Goal: Navigation & Orientation: Find specific page/section

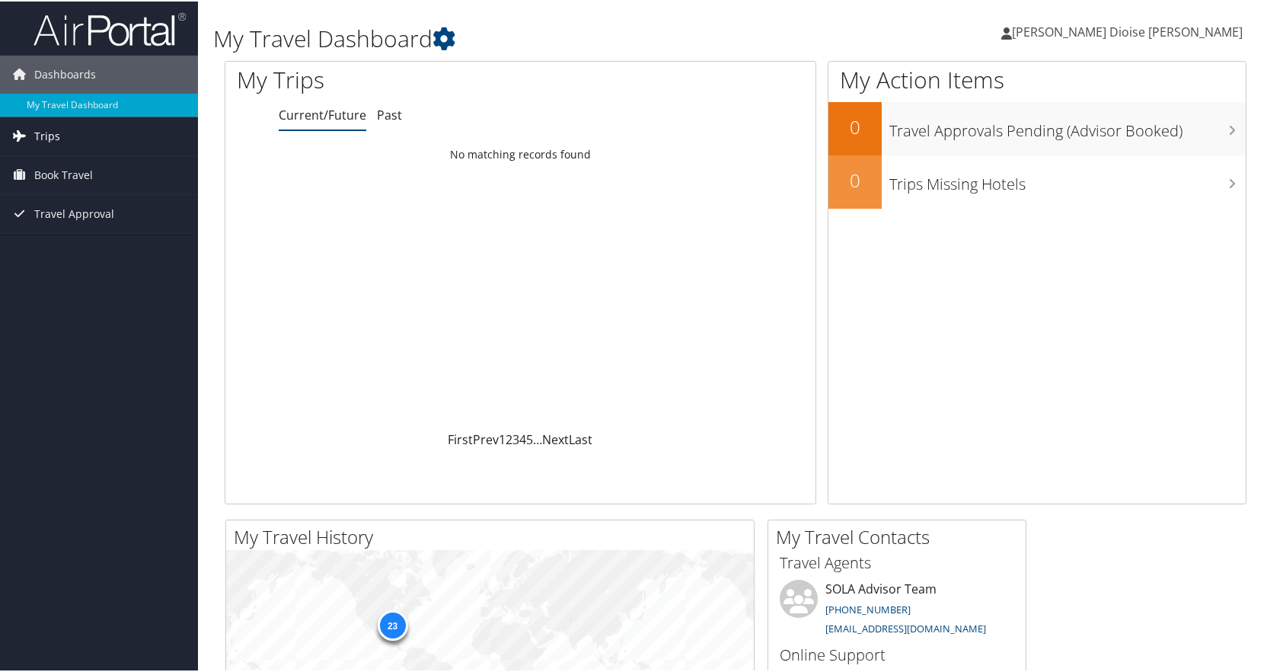
click at [77, 128] on link "Trips" at bounding box center [99, 135] width 198 height 38
click at [88, 161] on link "Current/Future Trips" at bounding box center [99, 165] width 198 height 23
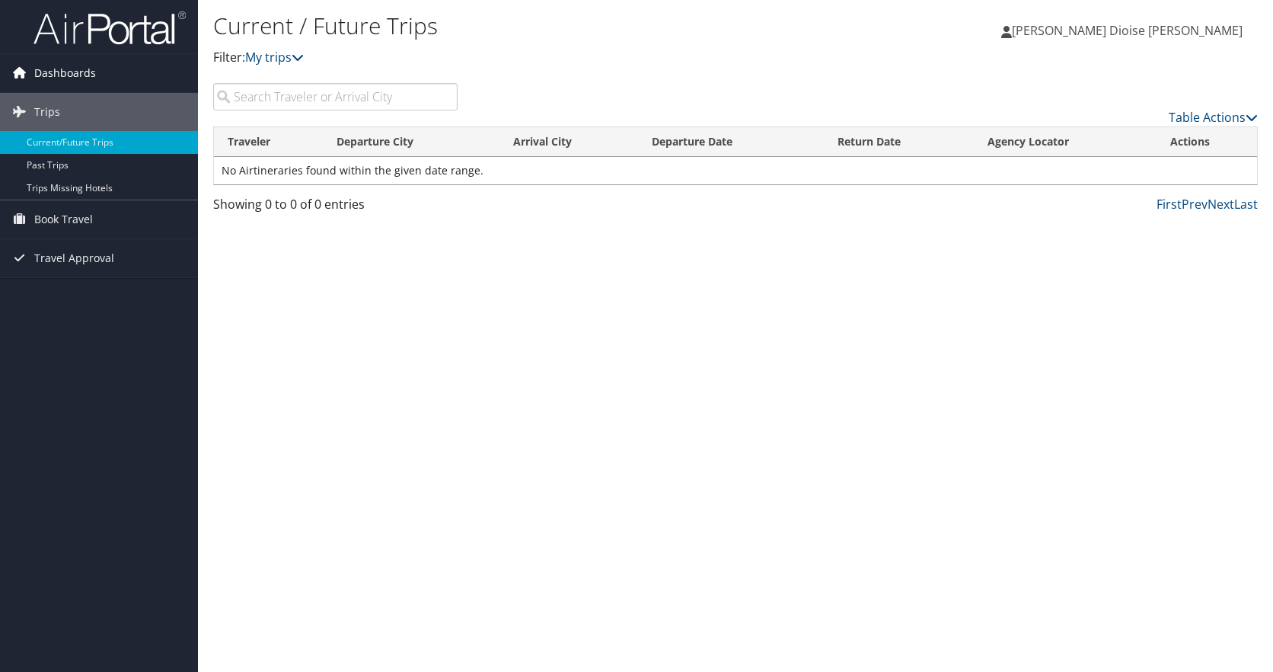
click at [65, 71] on span "Dashboards" at bounding box center [65, 73] width 62 height 38
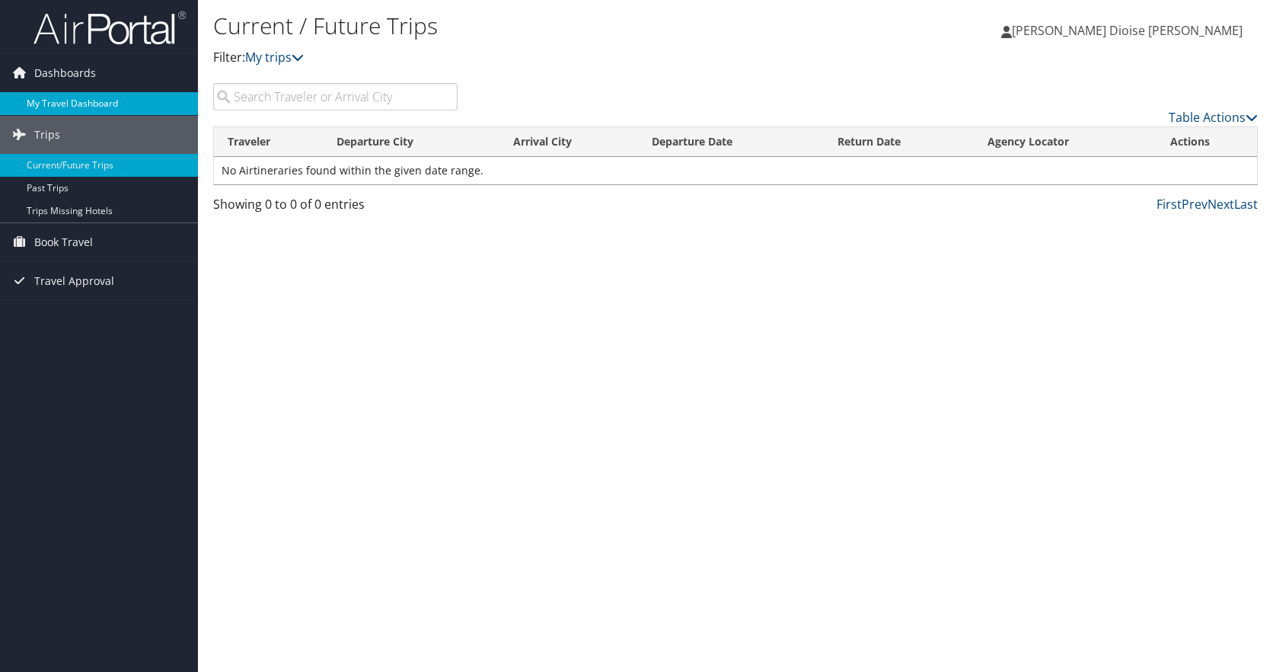
click at [79, 99] on link "My Travel Dashboard" at bounding box center [99, 103] width 198 height 23
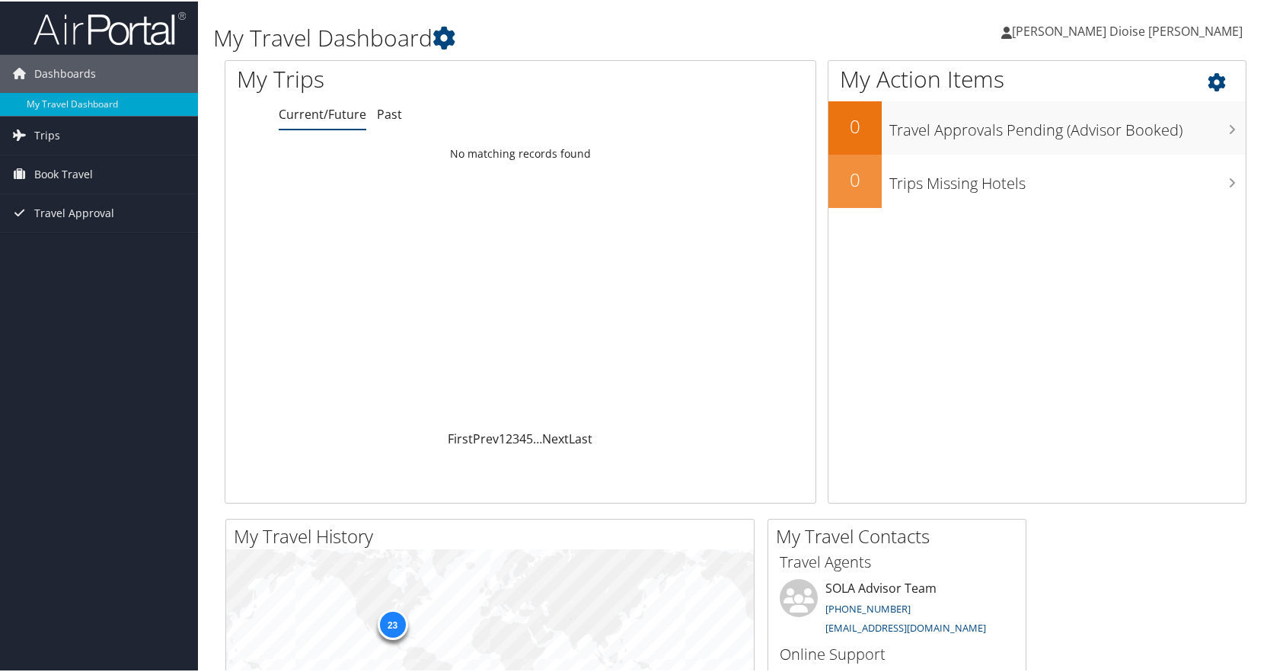
scroll to position [494, 0]
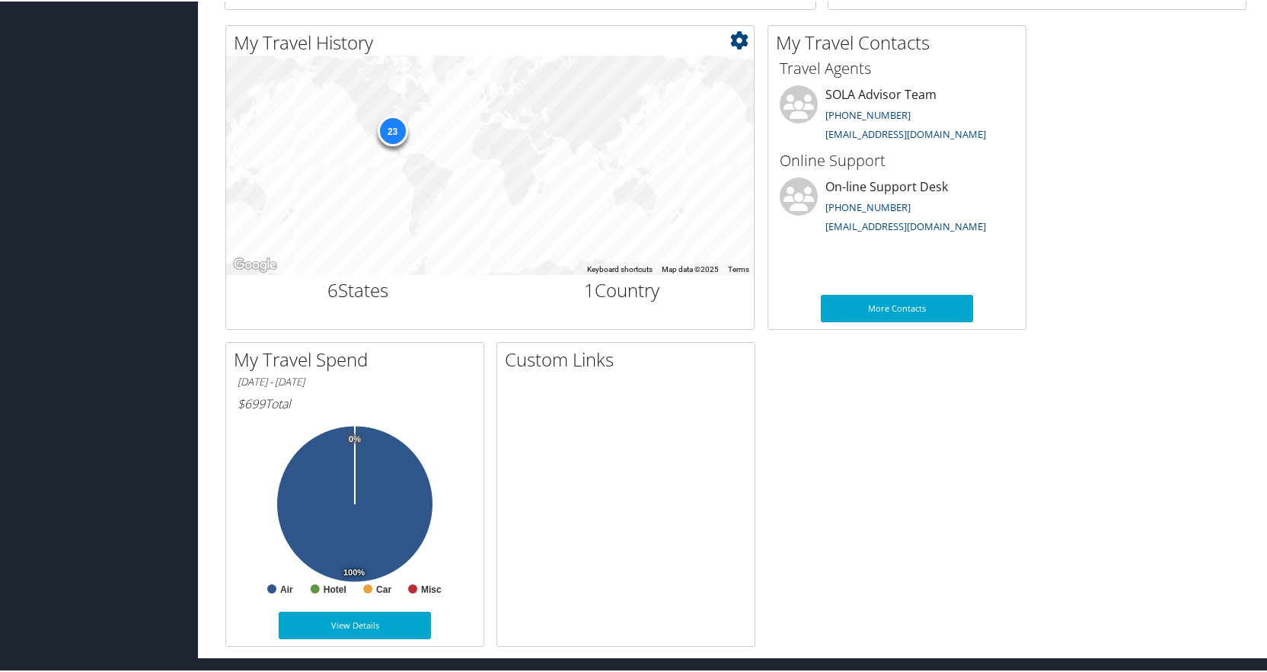
click at [390, 128] on div "23" at bounding box center [392, 129] width 30 height 30
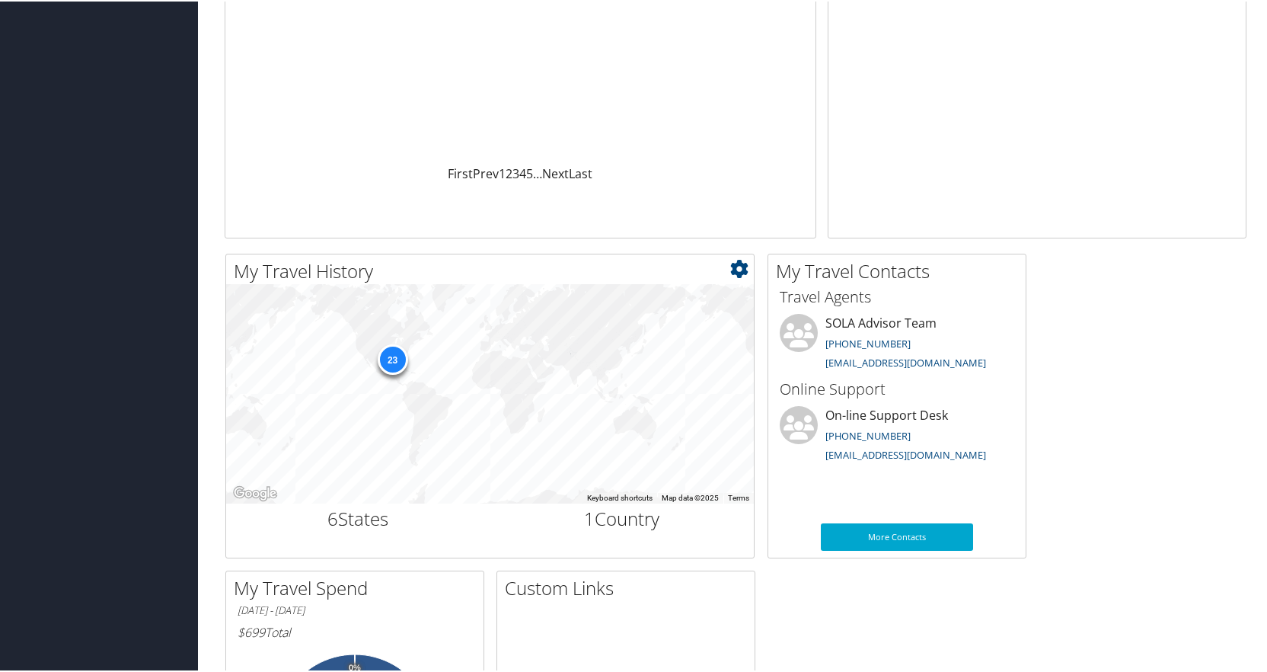
scroll to position [0, 0]
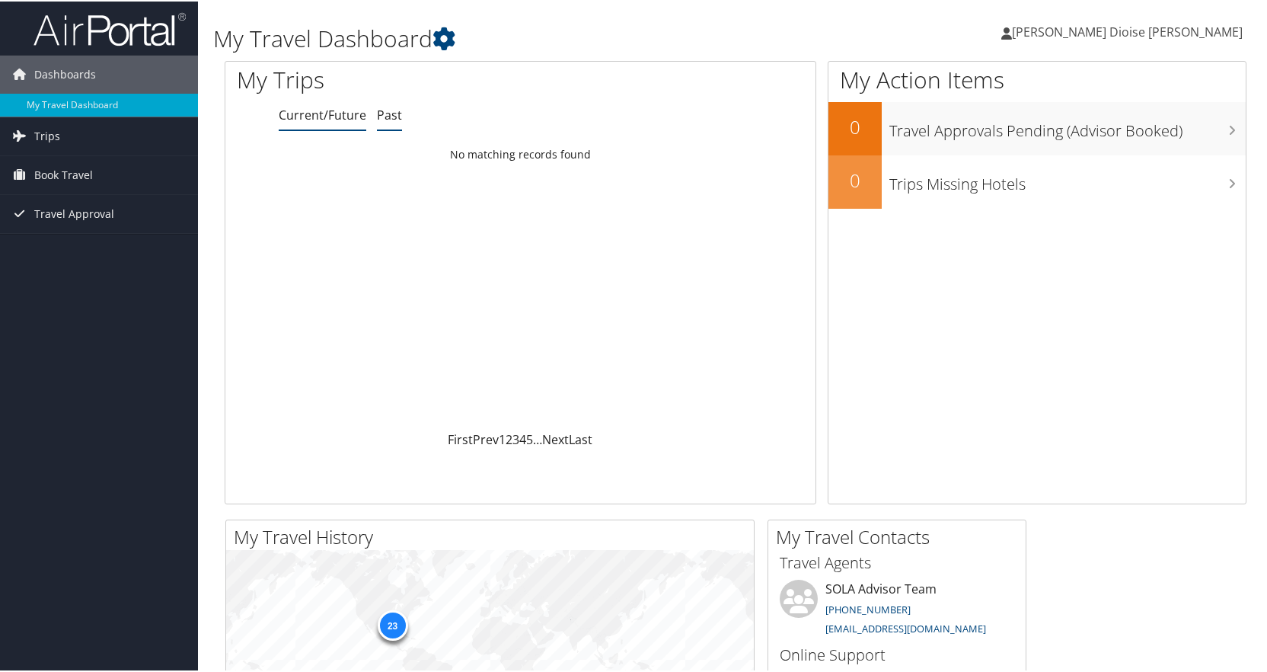
click at [389, 116] on link "Past" at bounding box center [389, 113] width 25 height 17
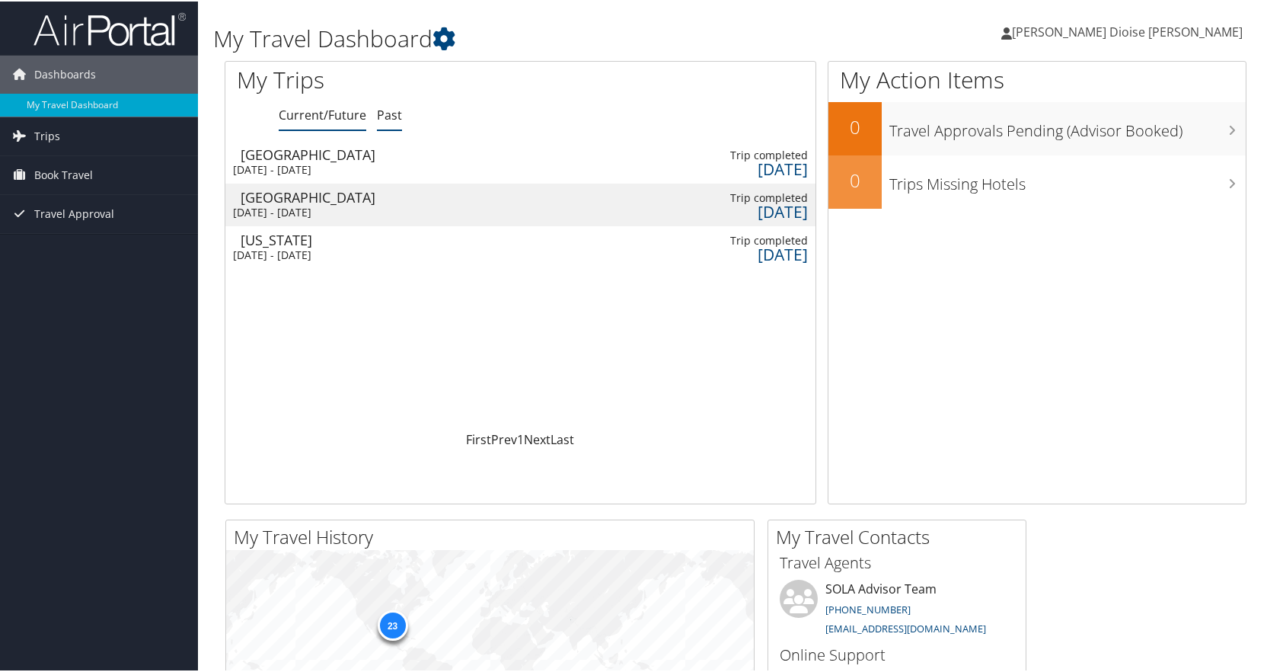
click at [330, 113] on link "Current/Future" at bounding box center [323, 113] width 88 height 17
